Goal: Register for event/course

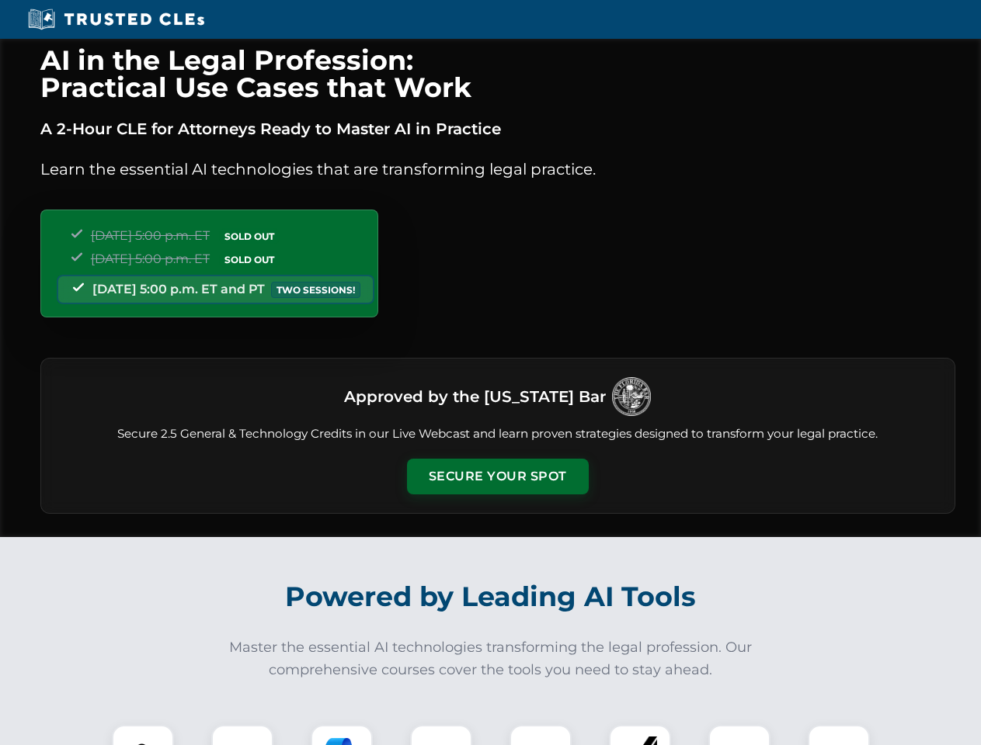
click at [497, 477] on button "Secure Your Spot" at bounding box center [498, 477] width 182 height 36
click at [143, 735] on img at bounding box center [142, 756] width 45 height 45
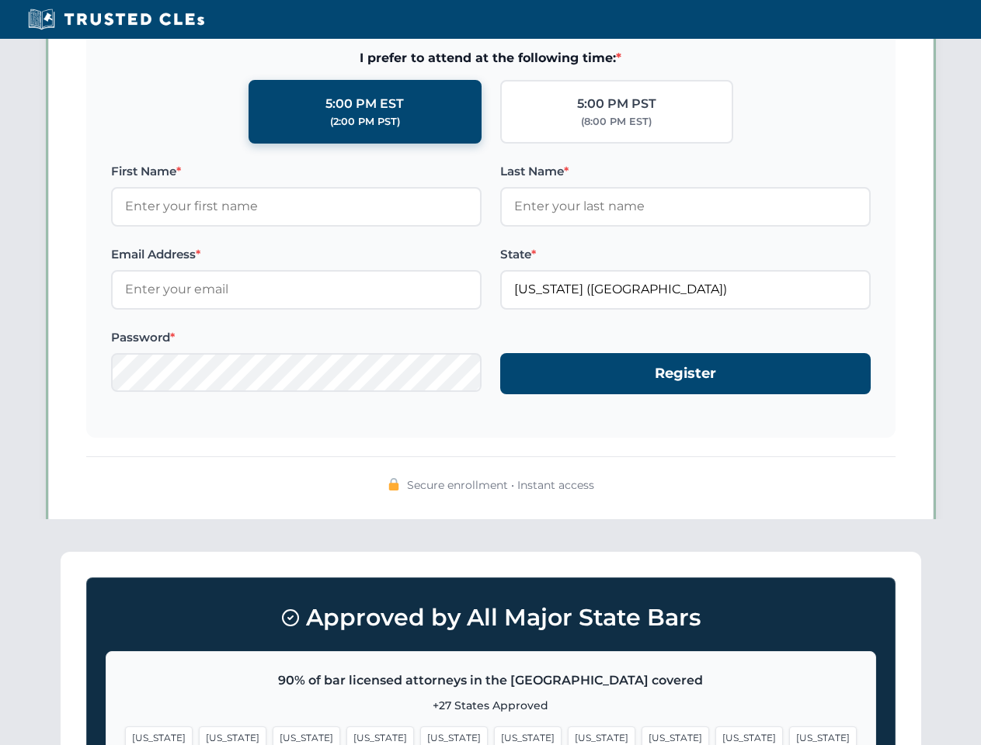
click at [568, 735] on span "[US_STATE]" at bounding box center [602, 738] width 68 height 23
click at [715, 735] on span "[US_STATE]" at bounding box center [749, 738] width 68 height 23
